Goal: Task Accomplishment & Management: Use online tool/utility

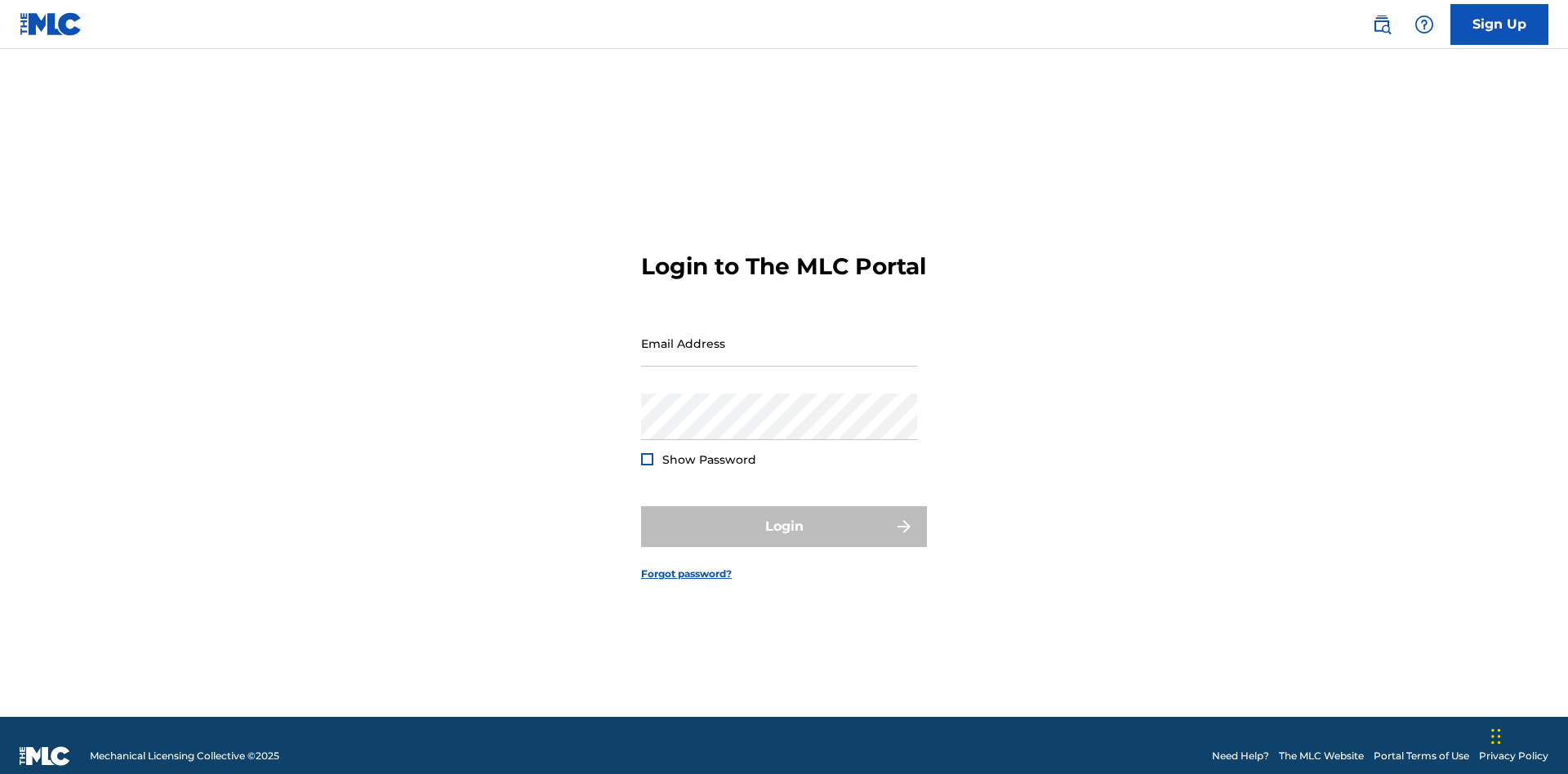
scroll to position [21, 0]
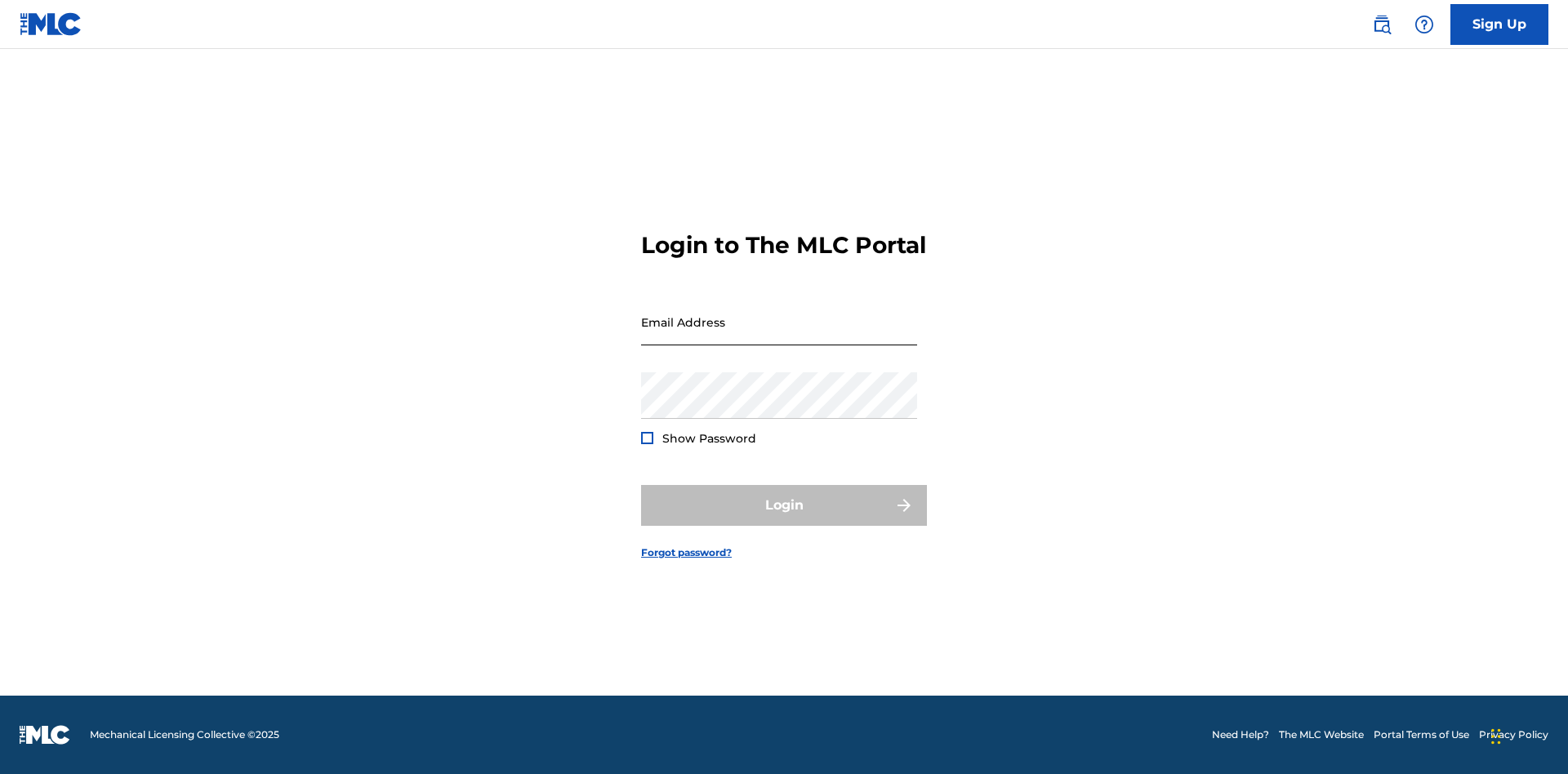
click at [779, 336] on input "Email Address" at bounding box center [778, 322] width 276 height 46
type input "[PERSON_NAME][EMAIL_ADDRESS][PERSON_NAME][DOMAIN_NAME]"
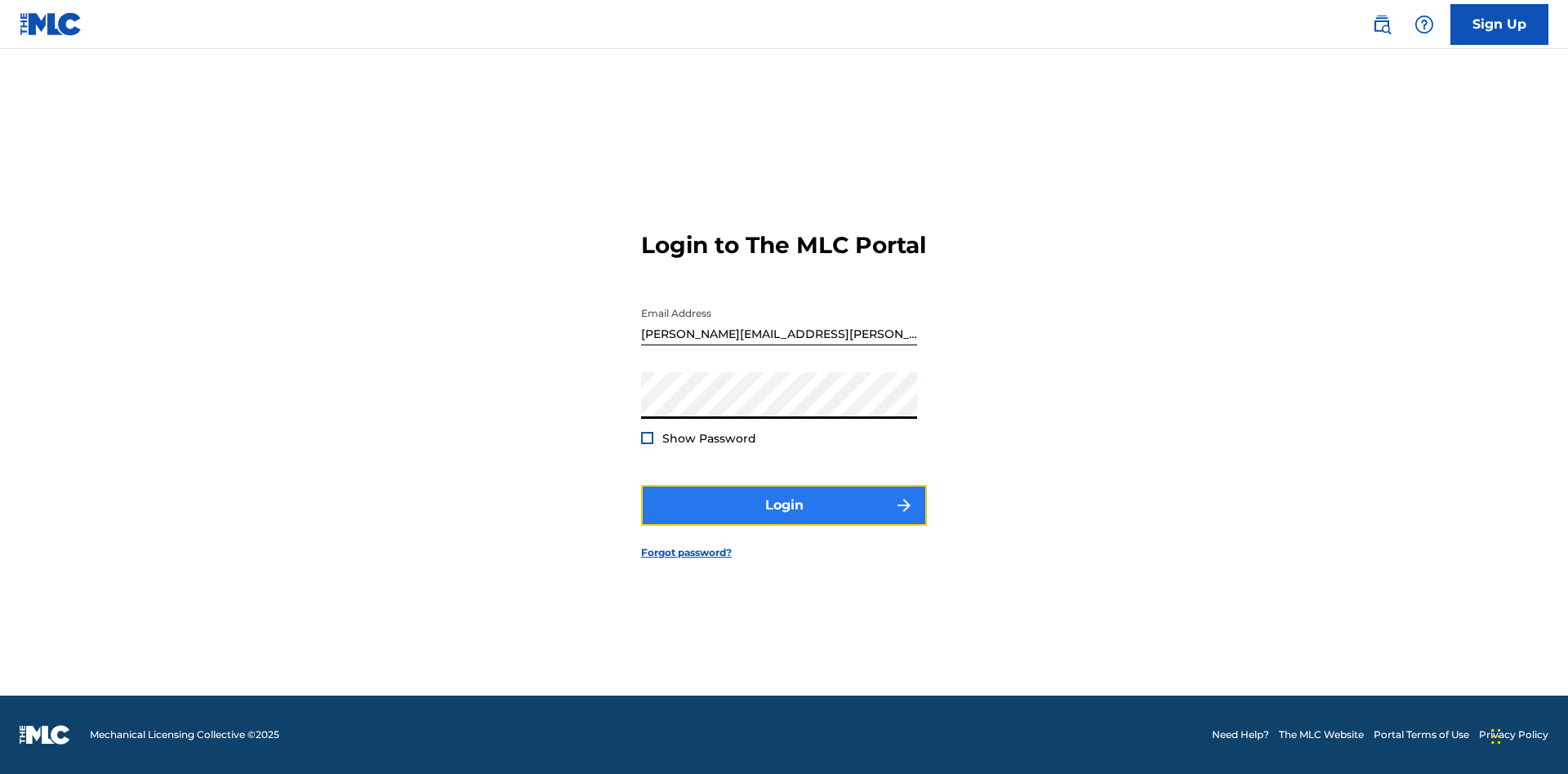
click at [784, 519] on button "Login" at bounding box center [784, 506] width 286 height 41
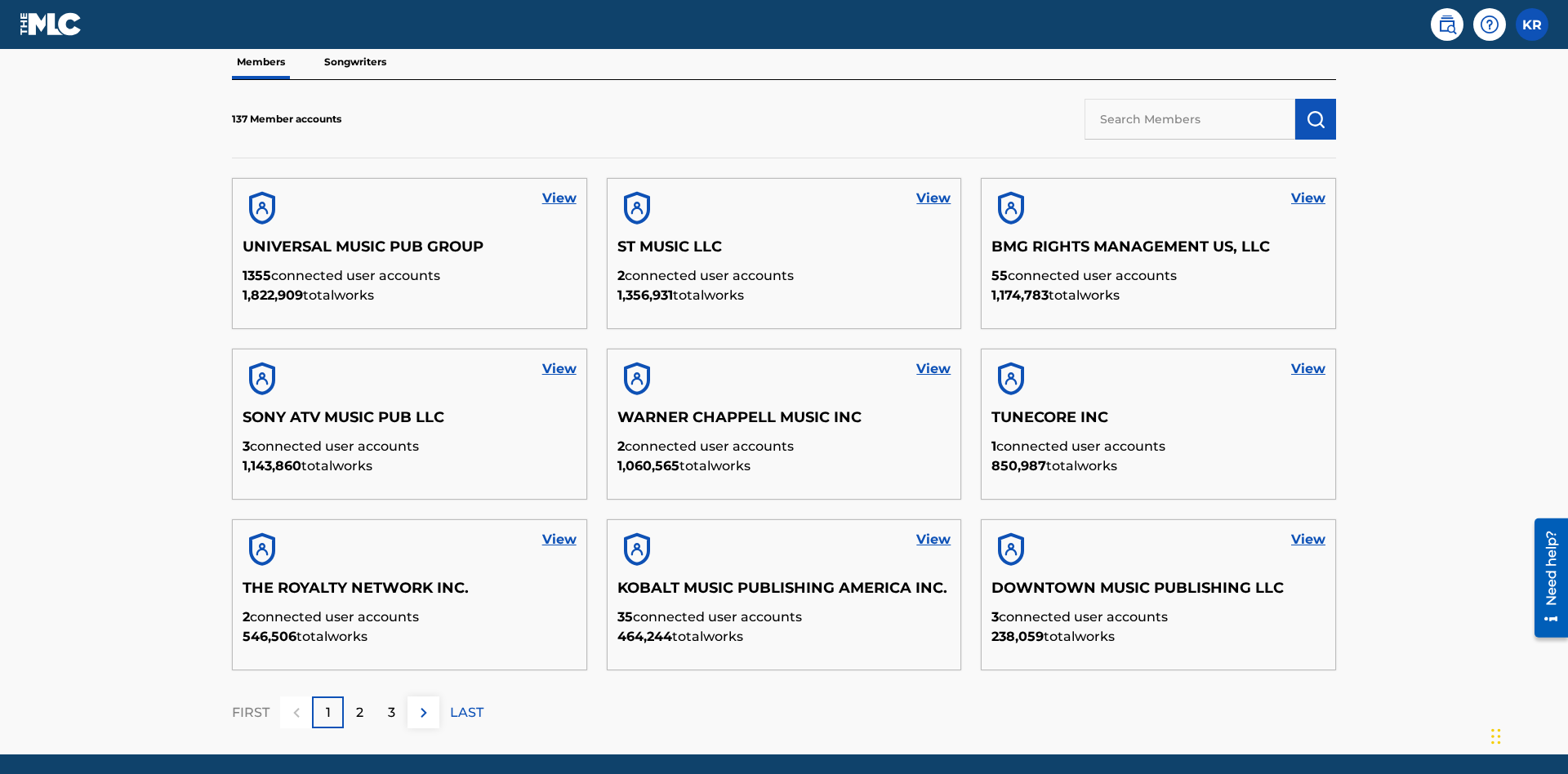
click at [1190, 119] on input "text" at bounding box center [1189, 120] width 211 height 41
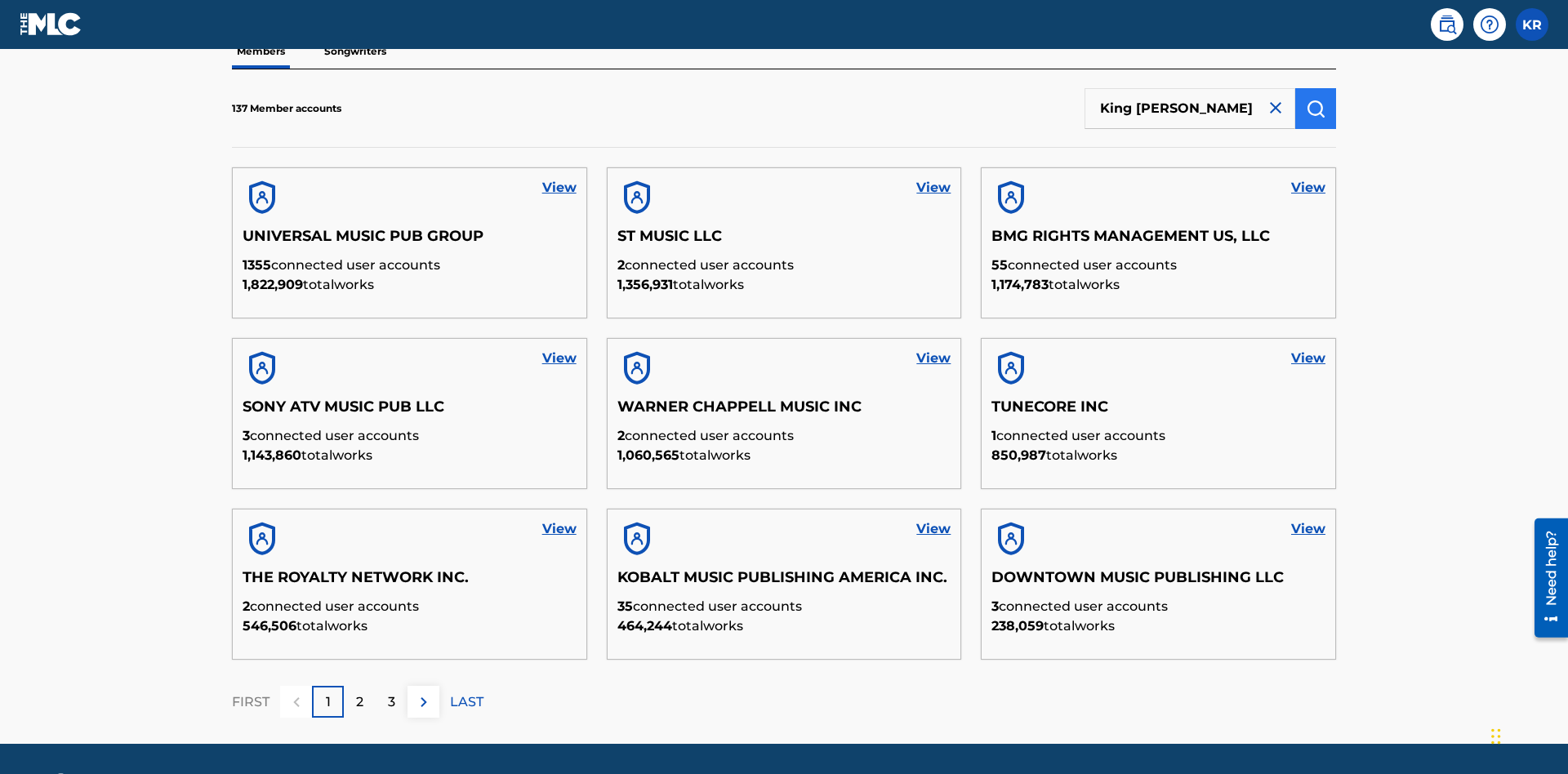
type input "King [PERSON_NAME]"
click at [1316, 108] on img "submit" at bounding box center [1315, 108] width 20 height 20
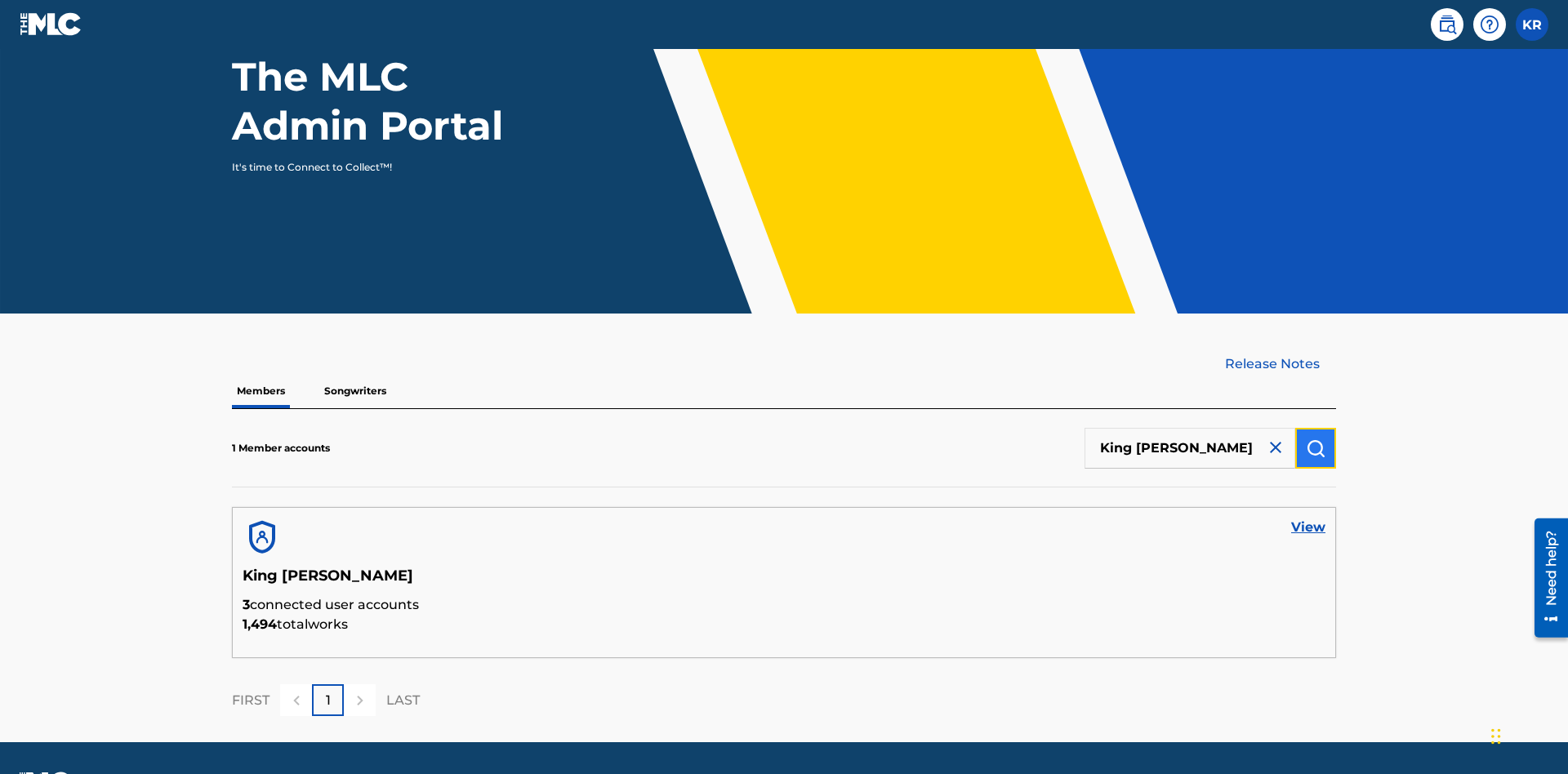
scroll to position [212, 0]
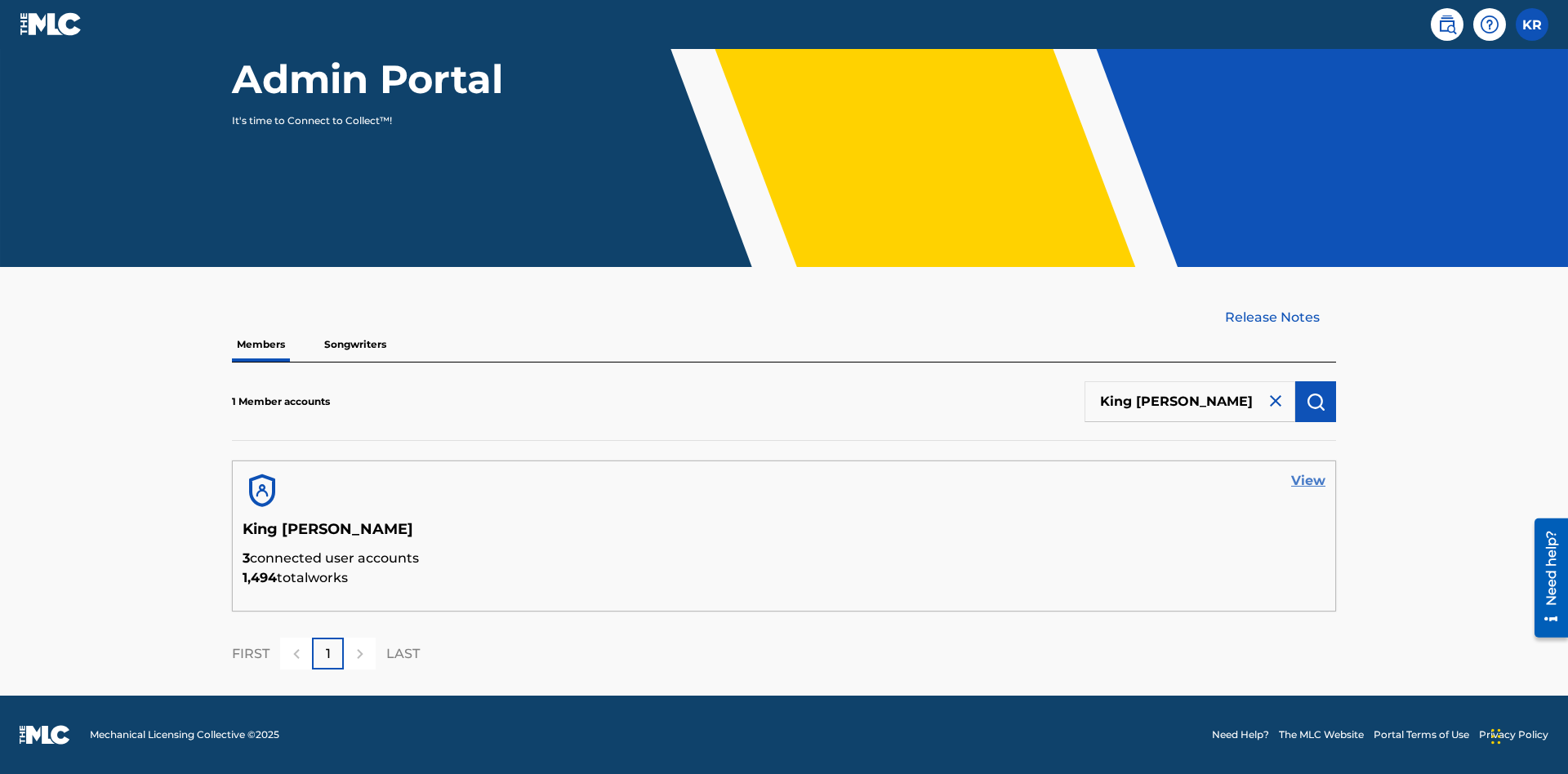
click at [1308, 481] on link "View" at bounding box center [1308, 481] width 34 height 20
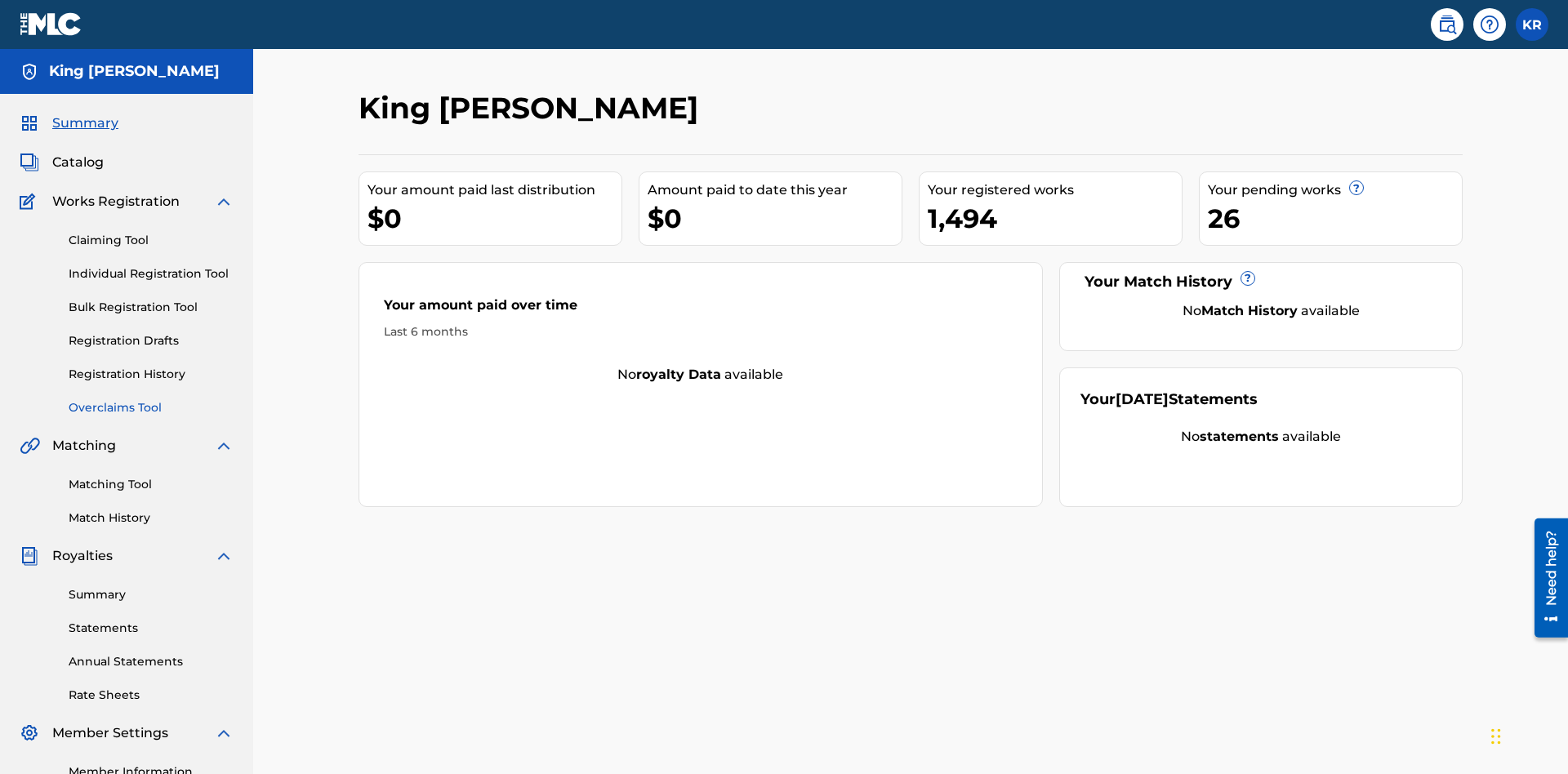
click at [151, 399] on link "Overclaims Tool" at bounding box center [150, 408] width 165 height 17
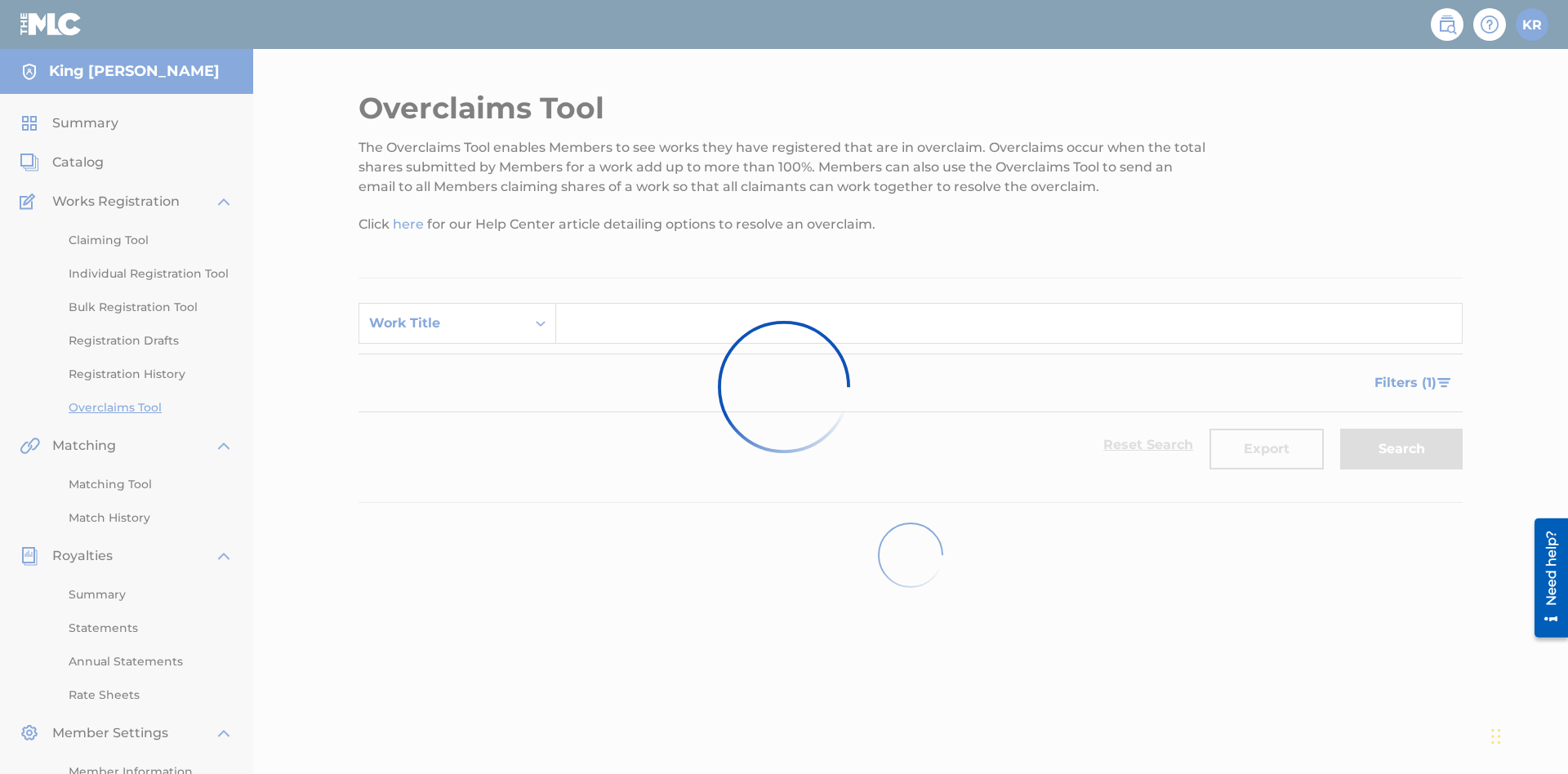
click at [1405, 373] on span "Filters ( 1 )" at bounding box center [1406, 383] width 62 height 20
click at [0, 0] on div "Search Form" at bounding box center [0, 0] width 0 height 0
click at [0, 0] on button "Apply Filters" at bounding box center [0, 0] width 0 height 0
